Goal: Information Seeking & Learning: Stay updated

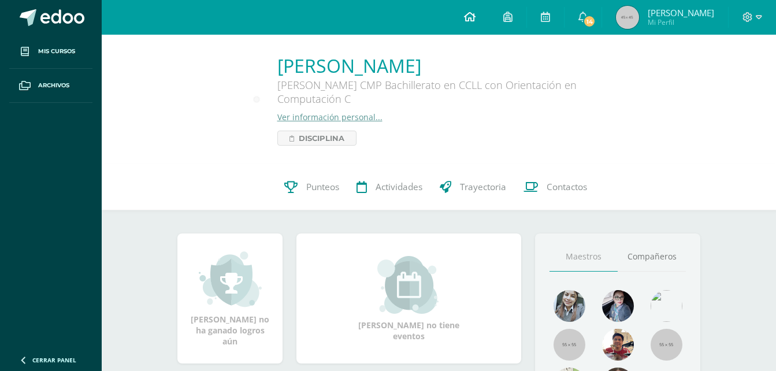
click at [475, 16] on icon at bounding box center [470, 17] width 12 height 10
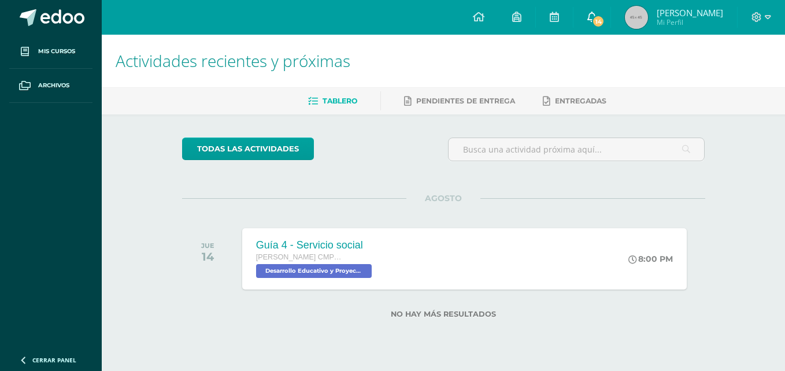
click at [604, 25] on span "14" at bounding box center [598, 21] width 13 height 13
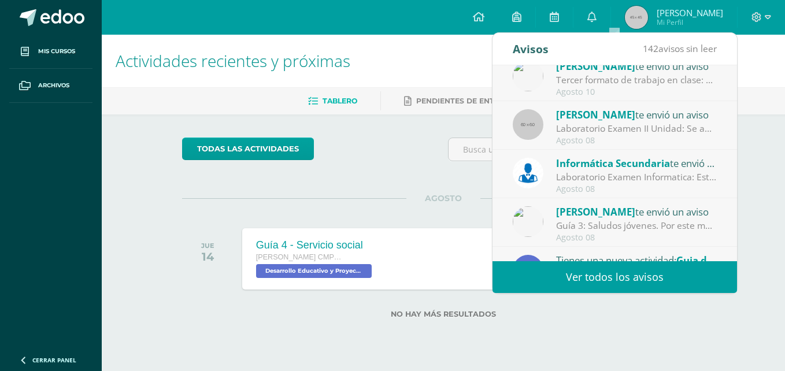
scroll to position [55, 0]
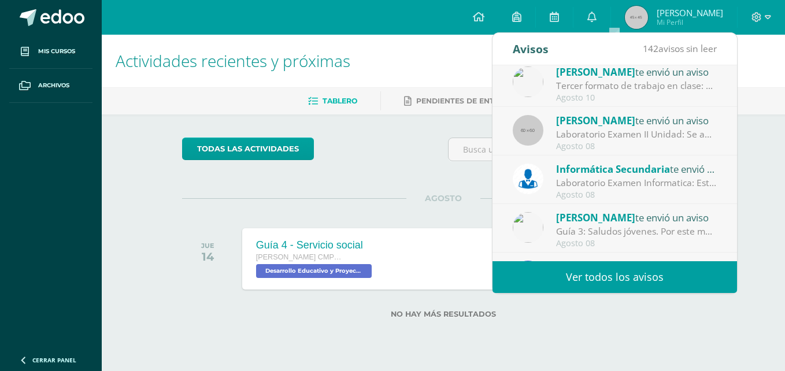
click at [671, 129] on div "Laboratorio Examen II Unidad: Se adjunta el laboratorio examen de la II Unidad …" at bounding box center [636, 134] width 161 height 13
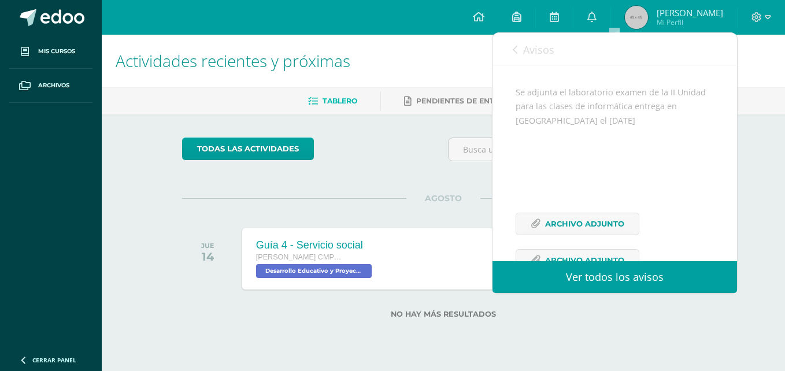
scroll to position [133, 0]
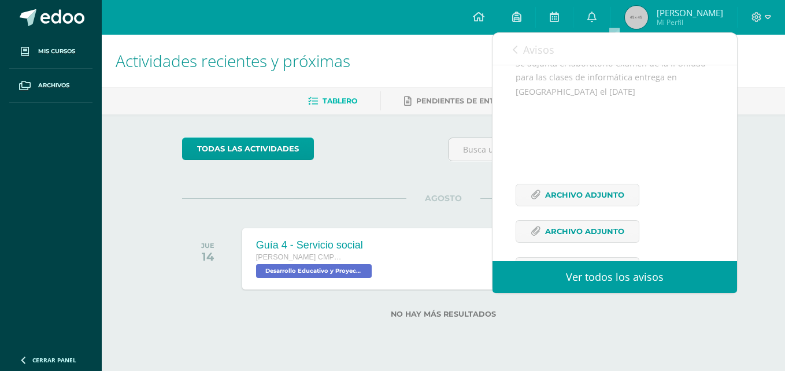
click at [511, 43] on div "Avisos 141 avisos sin leer Avisos" at bounding box center [614, 49] width 244 height 32
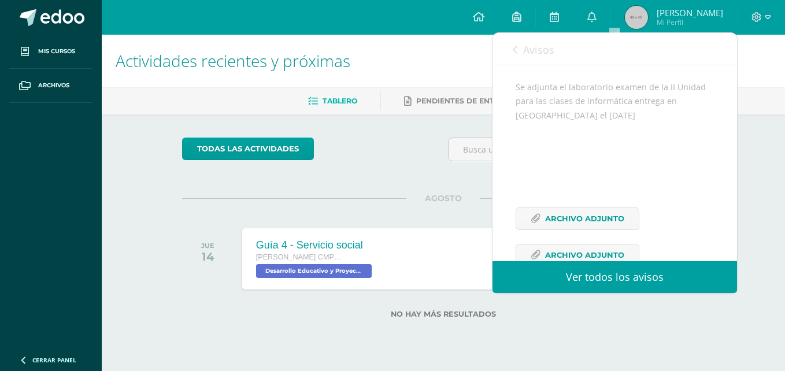
scroll to position [107, 0]
click at [534, 58] on link "Avisos" at bounding box center [533, 49] width 42 height 33
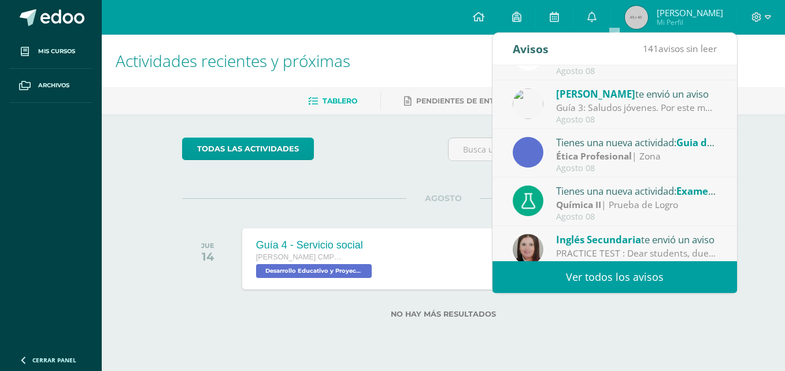
scroll to position [192, 0]
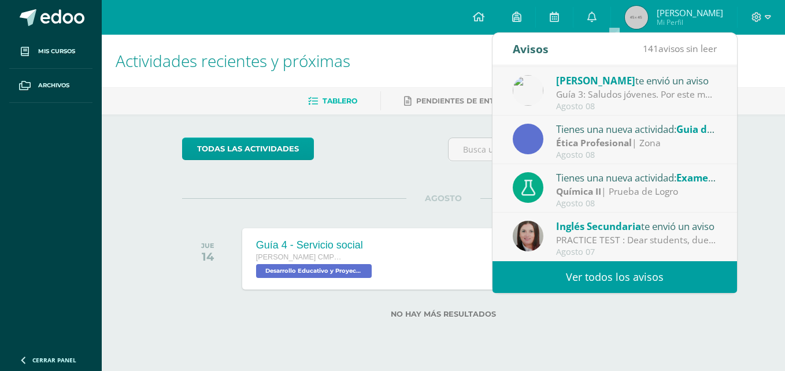
click at [674, 184] on div "Tienes una nueva actividad: Examen de unidad" at bounding box center [636, 177] width 161 height 15
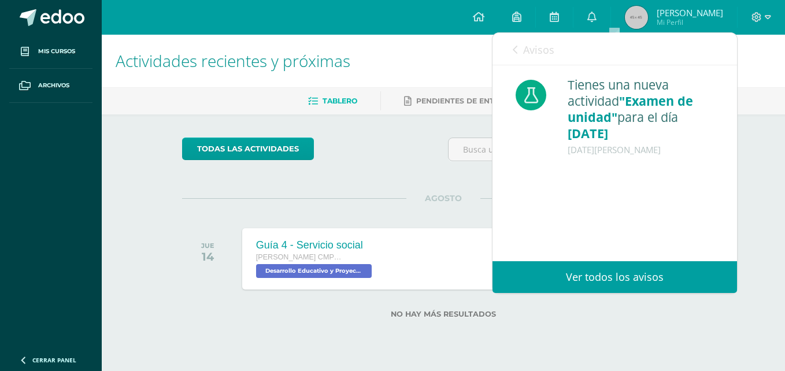
click at [532, 45] on span "Avisos" at bounding box center [538, 50] width 31 height 14
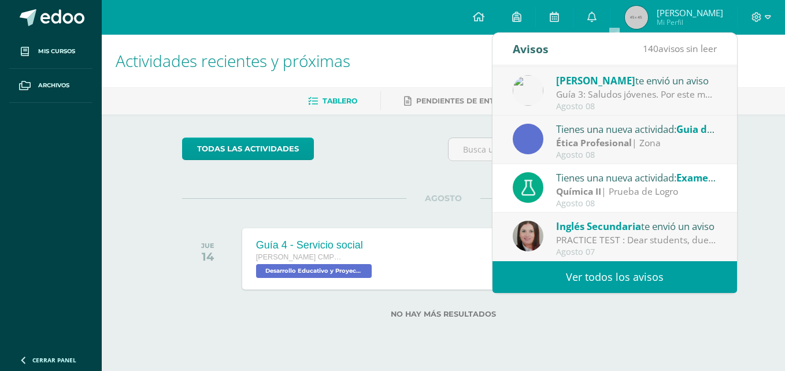
click at [745, 309] on div "Actividades recientes y próximas Tablero Pendientes de entrega Entregadas todas…" at bounding box center [443, 195] width 683 height 321
